Goal: Navigation & Orientation: Go to known website

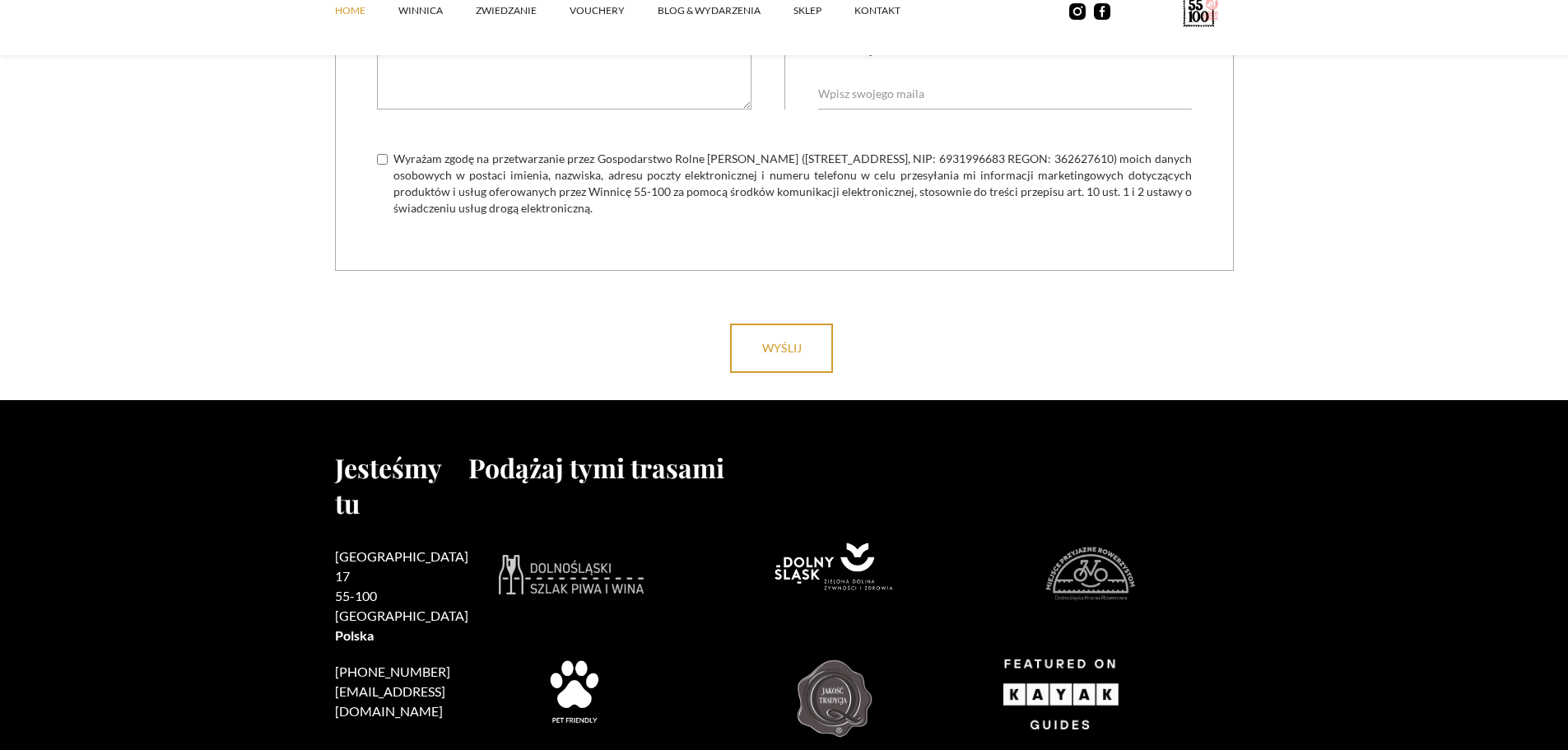
scroll to position [6610, 0]
